Goal: Find specific page/section: Find specific page/section

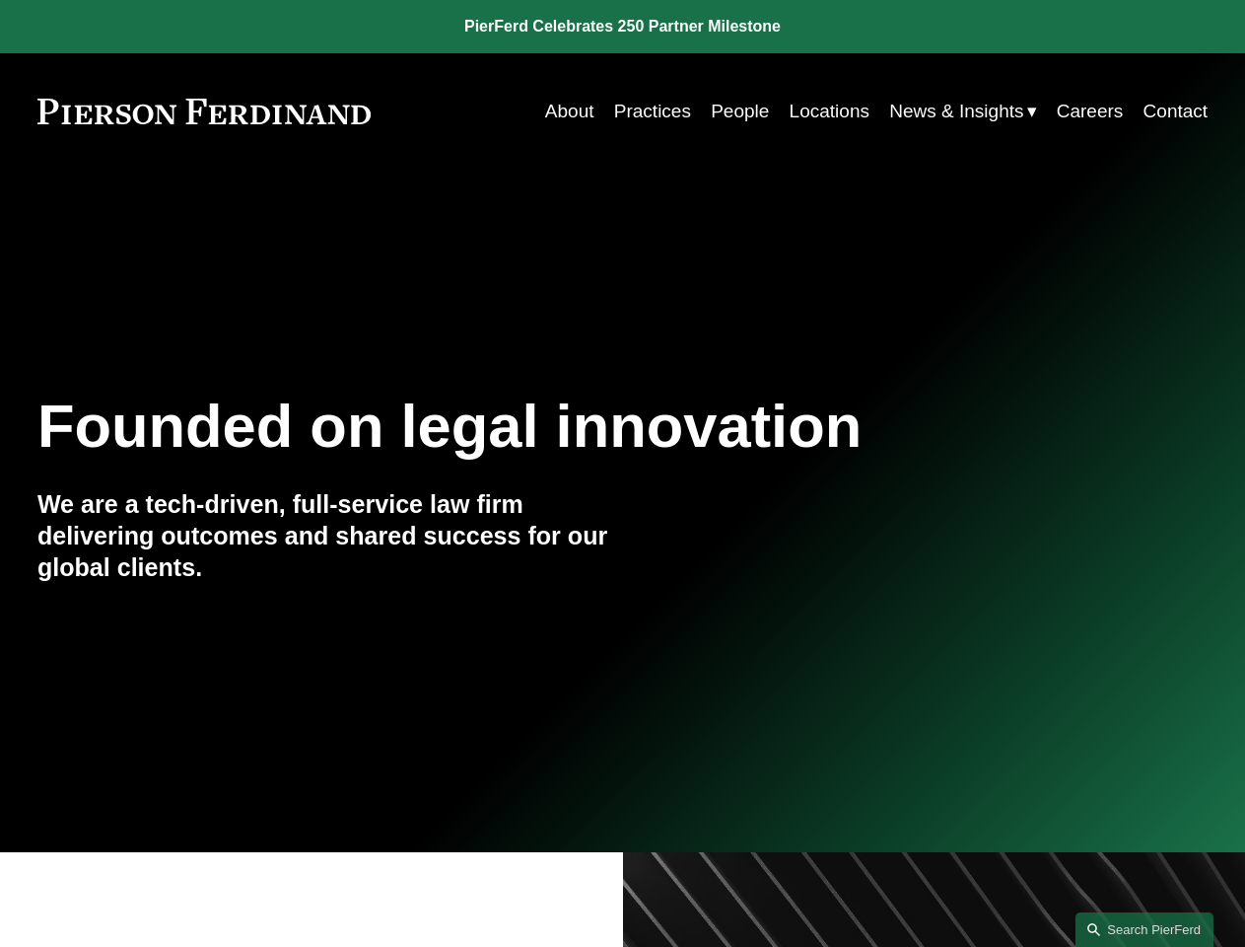
click at [1145, 929] on link "Search this site" at bounding box center [1145, 929] width 138 height 35
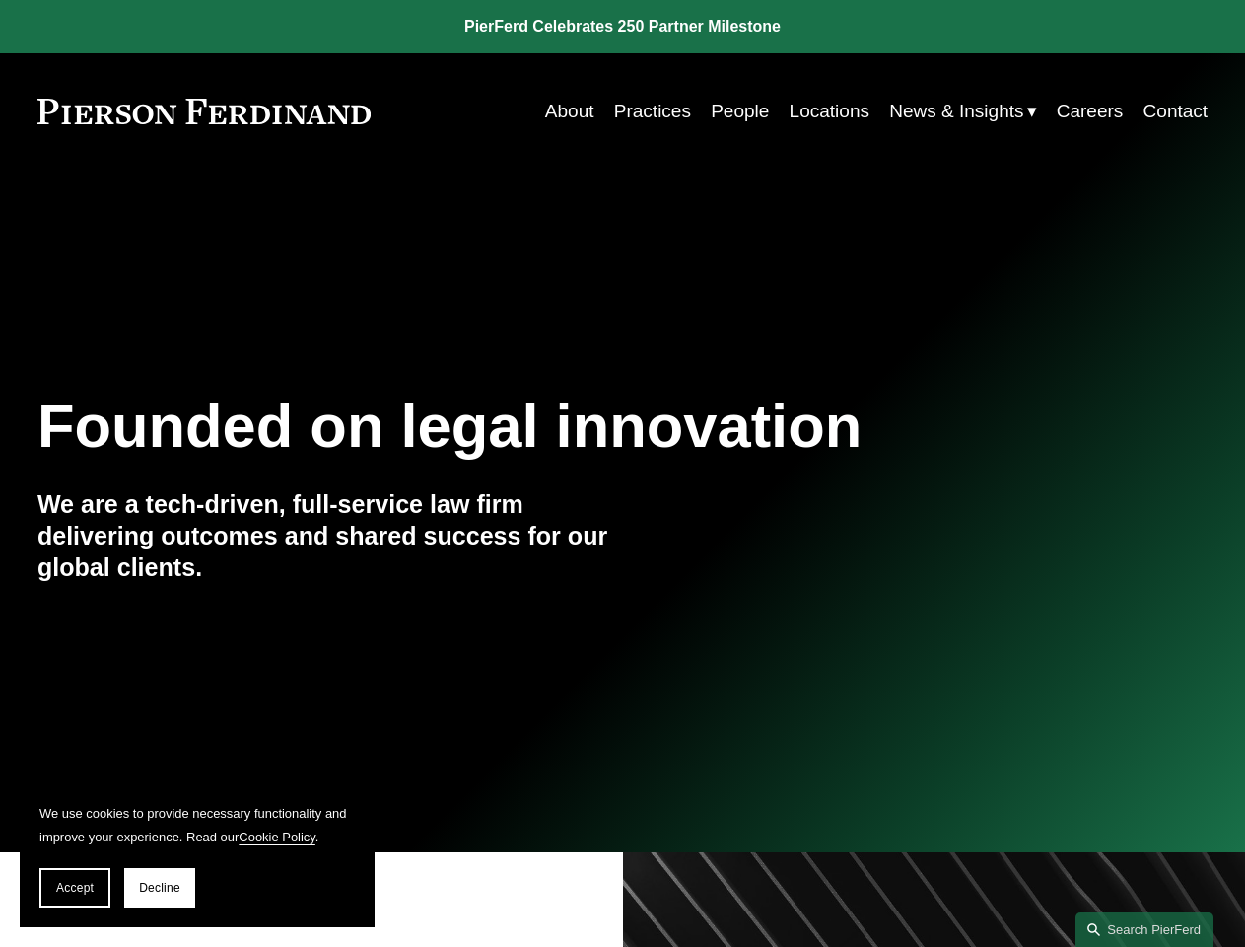
click at [75, 887] on span "Accept" at bounding box center [74, 887] width 37 height 14
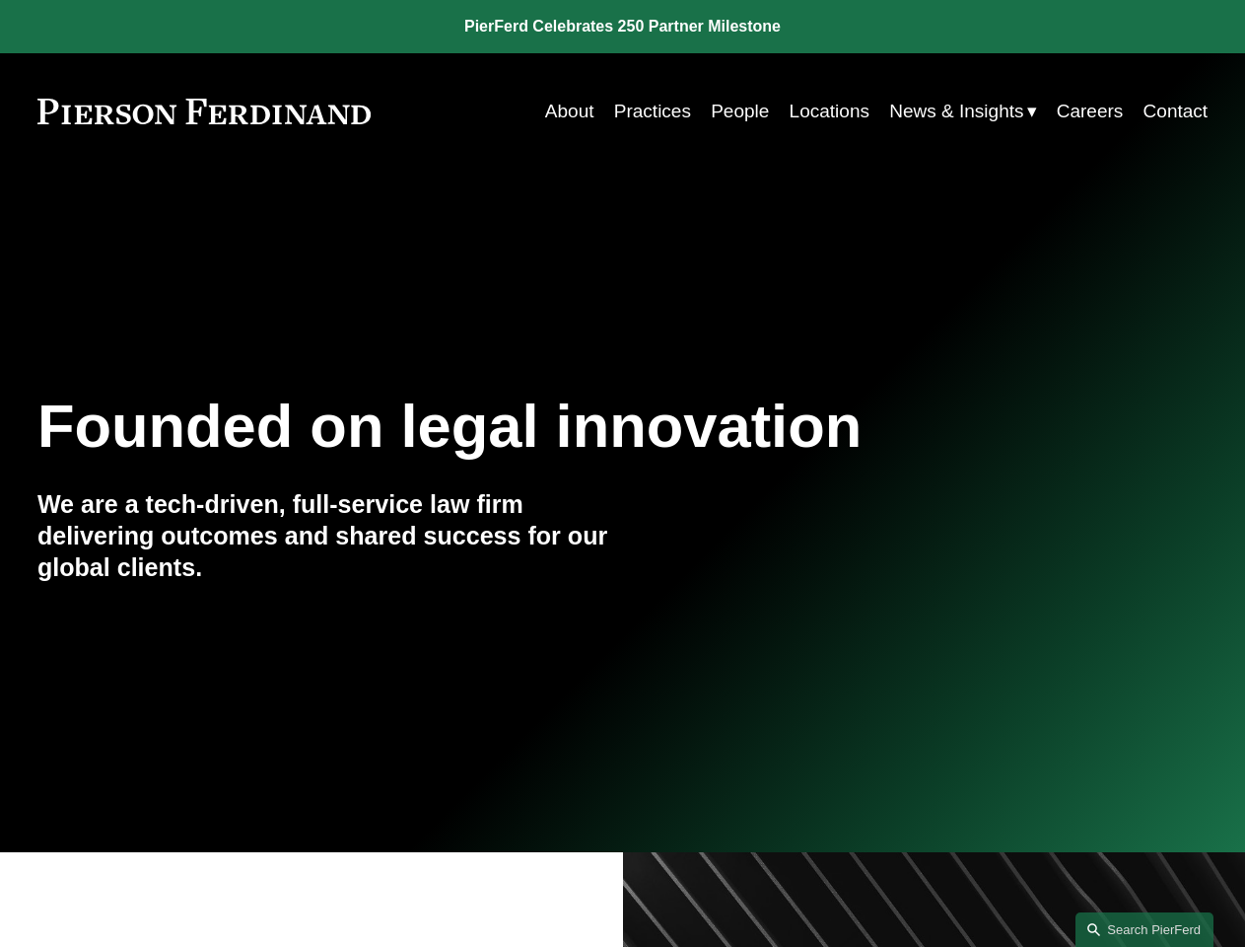
click at [1145, 929] on link "Search this site" at bounding box center [1145, 929] width 138 height 35
